Goal: Task Accomplishment & Management: Use online tool/utility

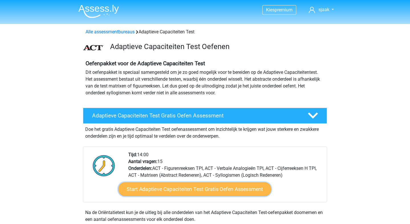
click at [230, 193] on link "Start Adaptieve Capaciteiten Test Gratis Oefen Assessment" at bounding box center [194, 190] width 153 height 14
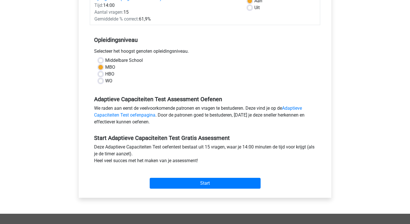
scroll to position [98, 0]
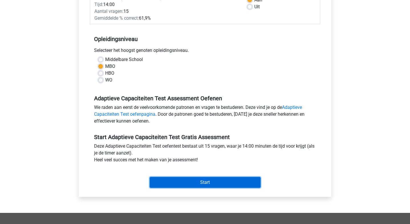
click at [226, 186] on input "Start" at bounding box center [205, 182] width 111 height 11
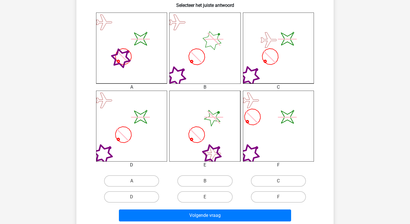
scroll to position [151, 0]
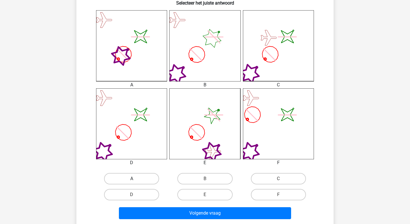
click at [141, 181] on label "A" at bounding box center [131, 178] width 55 height 11
click at [136, 181] on input "A" at bounding box center [134, 181] width 4 height 4
radio input "true"
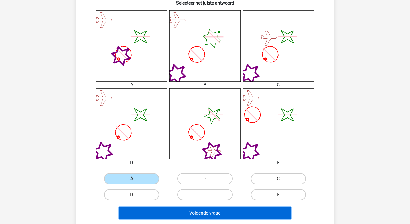
click at [203, 211] on button "Volgende vraag" at bounding box center [205, 213] width 173 height 12
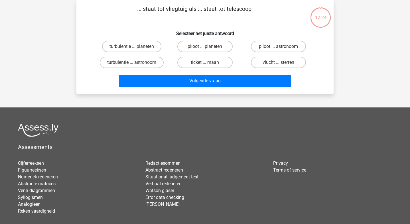
scroll to position [0, 0]
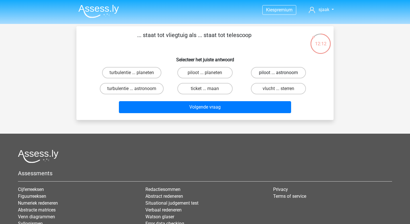
click at [270, 72] on label "piloot ... astronoom" at bounding box center [278, 72] width 55 height 11
click at [279, 73] on input "piloot ... astronoom" at bounding box center [281, 75] width 4 height 4
radio input "true"
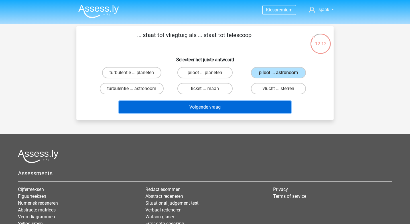
click at [250, 106] on button "Volgende vraag" at bounding box center [205, 107] width 173 height 12
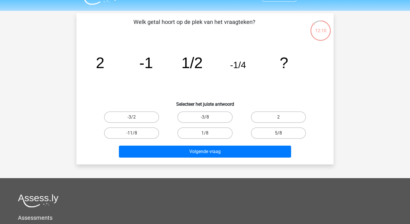
scroll to position [13, 0]
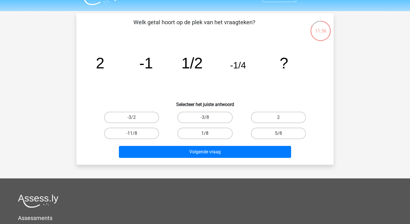
click at [211, 132] on label "1/8" at bounding box center [205, 133] width 55 height 11
click at [209, 134] on input "1/8" at bounding box center [207, 136] width 4 height 4
radio input "true"
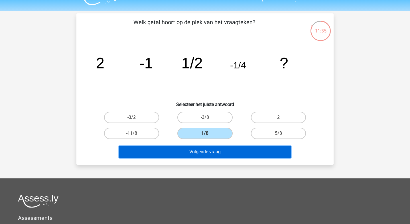
click at [215, 156] on button "Volgende vraag" at bounding box center [205, 152] width 173 height 12
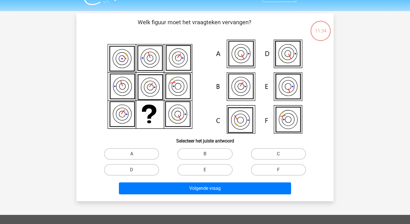
scroll to position [26, 0]
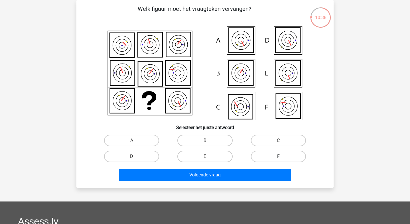
click at [269, 155] on label "F" at bounding box center [278, 156] width 55 height 11
click at [279, 157] on input "F" at bounding box center [281, 159] width 4 height 4
radio input "true"
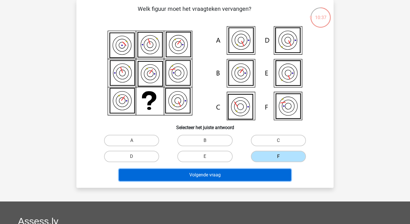
click at [254, 173] on button "Volgende vraag" at bounding box center [205, 175] width 173 height 12
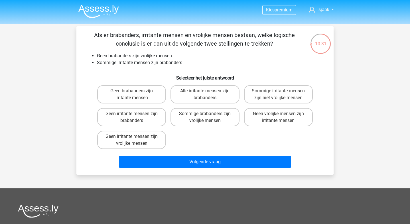
scroll to position [7, 0]
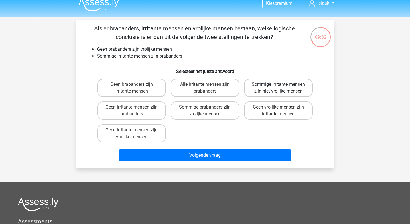
click at [255, 90] on label "Sommige irritante mensen zijn niet vrolijke mensen" at bounding box center [278, 88] width 69 height 18
click at [279, 88] on input "Sommige irritante mensen zijn niet vrolijke mensen" at bounding box center [281, 86] width 4 height 4
radio input "true"
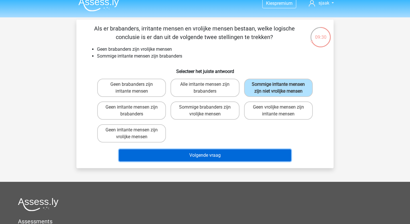
click at [223, 158] on button "Volgende vraag" at bounding box center [205, 156] width 173 height 12
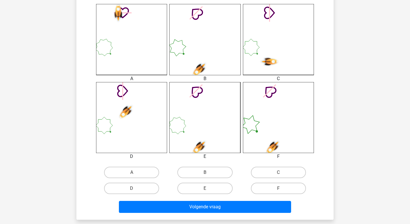
scroll to position [161, 0]
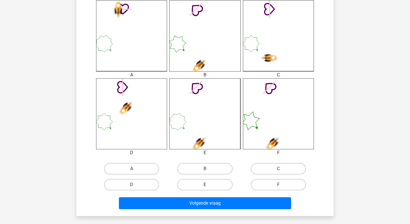
click at [210, 185] on label "E" at bounding box center [205, 184] width 55 height 11
click at [209, 185] on input "E" at bounding box center [207, 187] width 4 height 4
radio input "true"
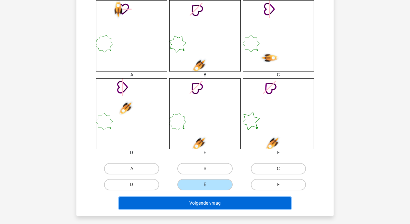
click at [218, 207] on button "Volgende vraag" at bounding box center [205, 203] width 173 height 12
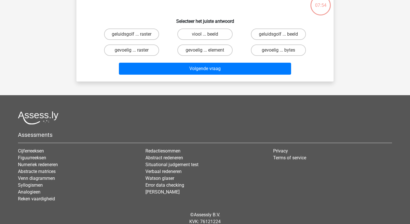
scroll to position [26, 0]
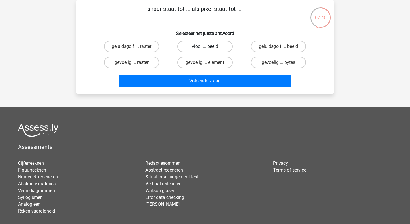
click at [215, 44] on label "viool ... beeld" at bounding box center [205, 46] width 55 height 11
click at [209, 47] on input "viool ... beeld" at bounding box center [207, 49] width 4 height 4
radio input "true"
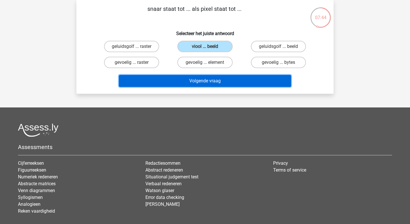
click at [213, 80] on button "Volgende vraag" at bounding box center [205, 81] width 173 height 12
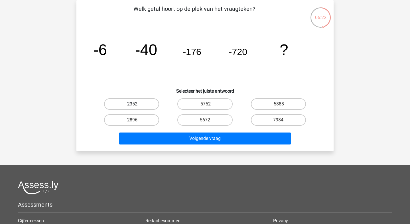
click at [151, 101] on label "-2352" at bounding box center [131, 103] width 55 height 11
click at [136, 104] on input "-2352" at bounding box center [134, 106] width 4 height 4
radio input "true"
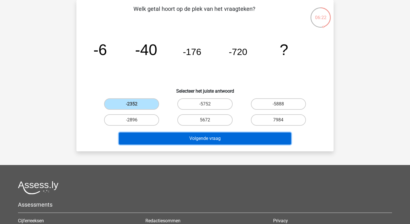
click at [198, 142] on button "Volgende vraag" at bounding box center [205, 139] width 173 height 12
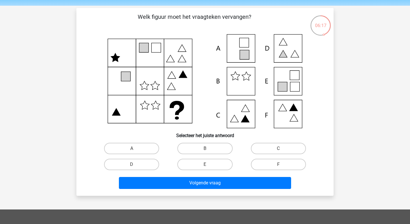
scroll to position [22, 0]
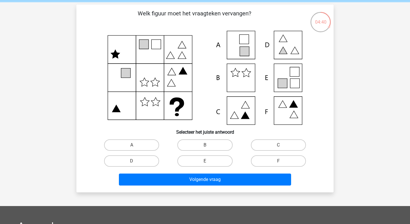
click at [288, 113] on icon at bounding box center [205, 78] width 230 height 94
click at [272, 160] on label "F" at bounding box center [278, 161] width 55 height 11
click at [279, 161] on input "F" at bounding box center [281, 163] width 4 height 4
radio input "true"
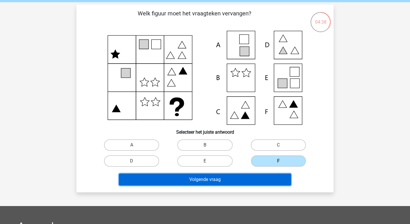
click at [255, 177] on button "Volgende vraag" at bounding box center [205, 180] width 173 height 12
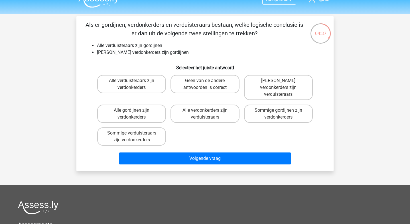
scroll to position [7, 0]
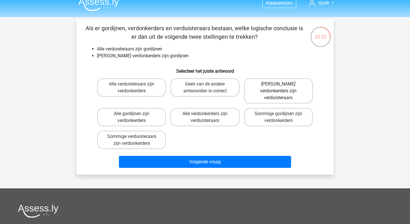
click at [264, 90] on label "Geen verdonkerders zijn verduisteraars" at bounding box center [278, 90] width 69 height 25
click at [279, 88] on input "Geen verdonkerders zijn verduisteraars" at bounding box center [281, 86] width 4 height 4
radio input "true"
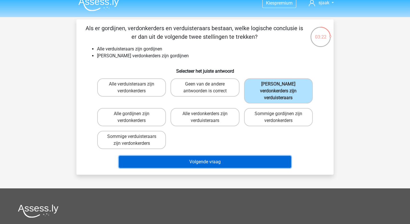
click at [235, 156] on button "Volgende vraag" at bounding box center [205, 162] width 173 height 12
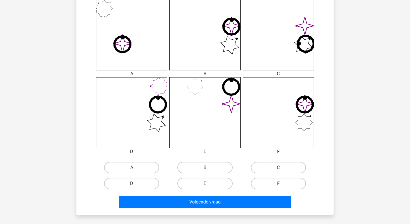
scroll to position [167, 0]
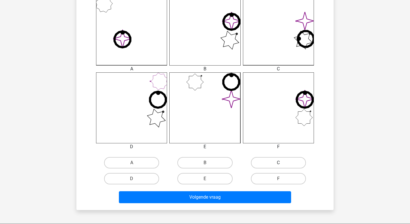
click at [280, 168] on label "C" at bounding box center [278, 162] width 55 height 11
click at [280, 167] on input "C" at bounding box center [281, 165] width 4 height 4
radio input "true"
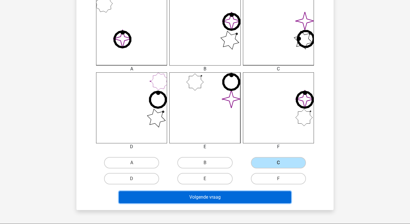
click at [249, 195] on button "Volgende vraag" at bounding box center [205, 197] width 173 height 12
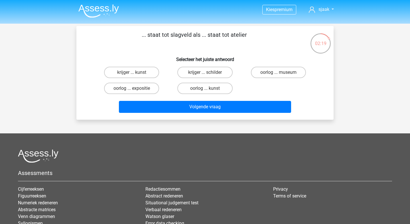
scroll to position [0, 0]
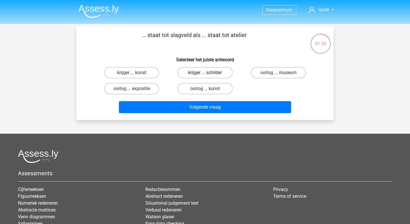
click at [193, 74] on label "krijger ... schilder" at bounding box center [205, 72] width 55 height 11
click at [205, 74] on input "krijger ... schilder" at bounding box center [207, 75] width 4 height 4
radio input "true"
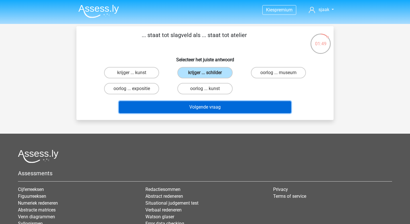
click at [194, 110] on button "Volgende vraag" at bounding box center [205, 107] width 173 height 12
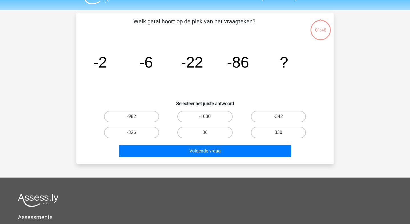
scroll to position [26, 0]
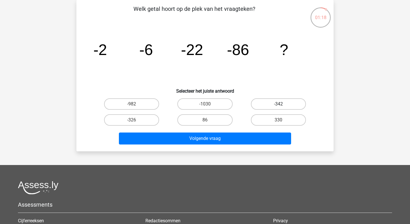
click at [281, 102] on label "-342" at bounding box center [278, 103] width 55 height 11
click at [281, 104] on input "-342" at bounding box center [281, 106] width 4 height 4
radio input "true"
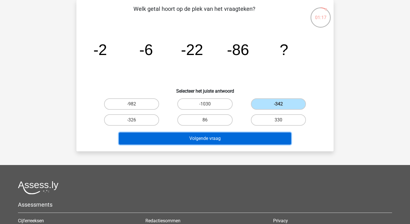
click at [236, 140] on button "Volgende vraag" at bounding box center [205, 139] width 173 height 12
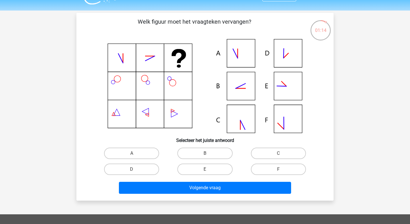
scroll to position [13, 0]
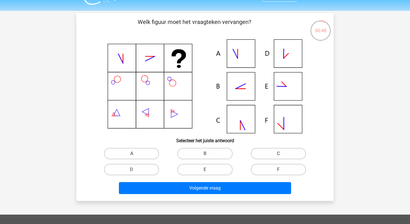
click at [268, 154] on label "C" at bounding box center [278, 153] width 55 height 11
click at [279, 154] on input "C" at bounding box center [281, 156] width 4 height 4
radio input "true"
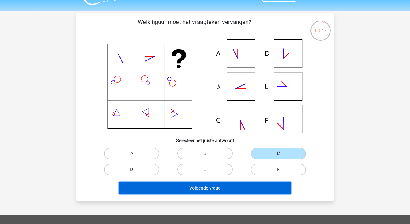
click at [237, 185] on button "Volgende vraag" at bounding box center [205, 188] width 173 height 12
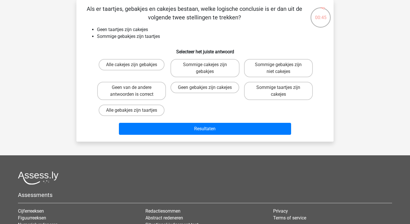
scroll to position [0, 0]
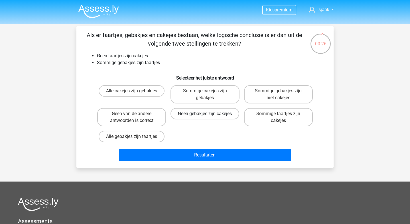
click at [194, 120] on label "Geen gebakjes zijn cakejes" at bounding box center [205, 113] width 69 height 11
click at [205, 118] on input "Geen gebakjes zijn cakejes" at bounding box center [207, 116] width 4 height 4
radio input "true"
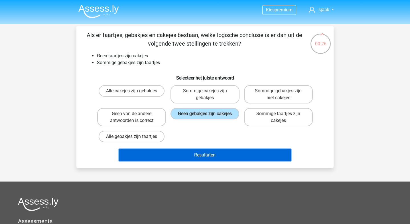
click at [192, 154] on button "Resultaten" at bounding box center [205, 155] width 173 height 12
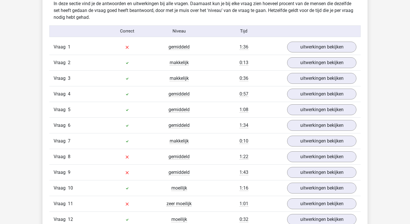
scroll to position [633, 0]
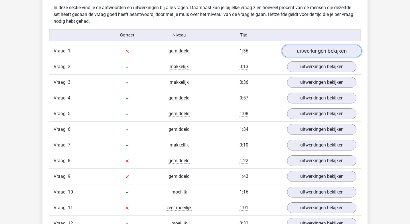
click at [298, 51] on link "uitwerkingen bekijken" at bounding box center [322, 51] width 80 height 13
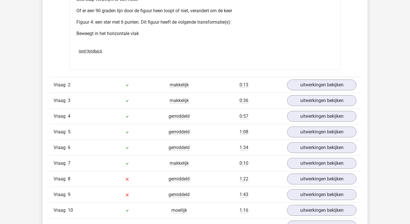
scroll to position [1095, 0]
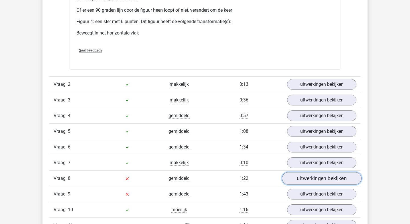
click at [313, 182] on link "uitwerkingen bekijken" at bounding box center [322, 178] width 80 height 13
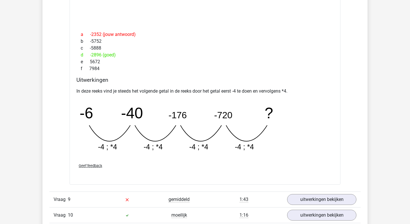
scroll to position [1357, 0]
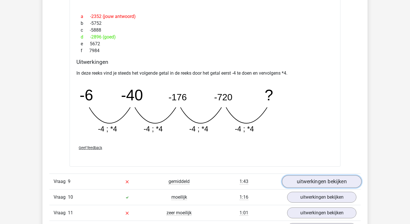
click at [309, 184] on link "uitwerkingen bekijken" at bounding box center [322, 182] width 80 height 13
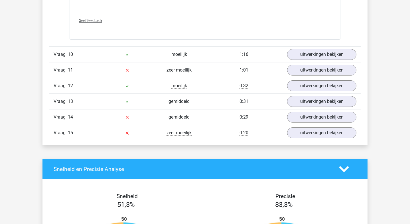
scroll to position [1878, 0]
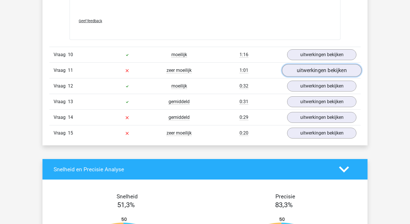
click at [319, 74] on link "uitwerkingen bekijken" at bounding box center [322, 70] width 80 height 13
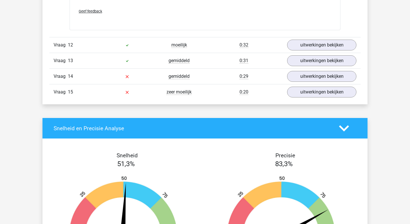
scroll to position [2406, 0]
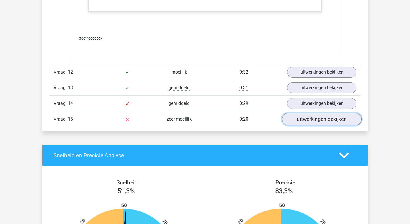
click at [316, 123] on link "uitwerkingen bekijken" at bounding box center [322, 119] width 80 height 13
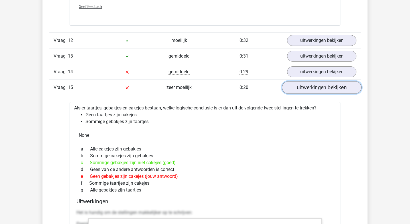
scroll to position [2438, 0]
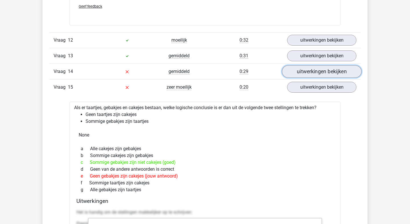
click at [317, 75] on link "uitwerkingen bekijken" at bounding box center [322, 71] width 80 height 13
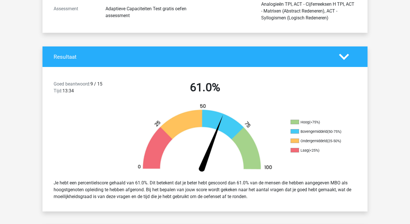
scroll to position [0, 0]
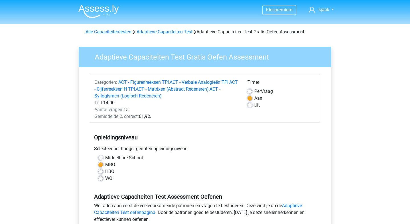
scroll to position [98, 0]
